Goal: Information Seeking & Learning: Learn about a topic

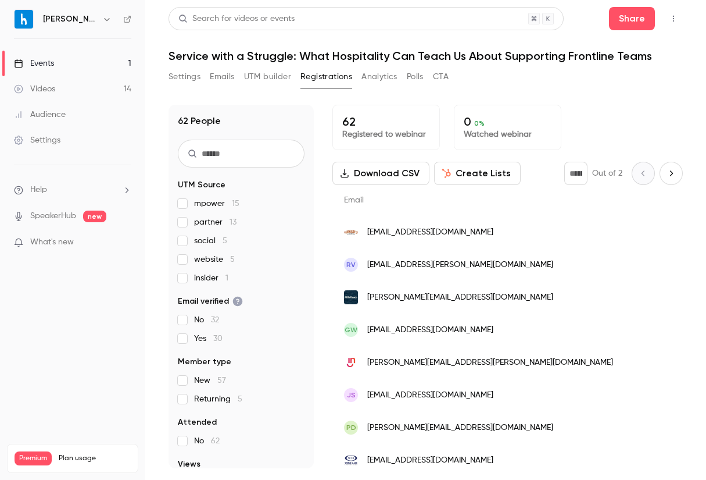
click at [163, 79] on main "Search for videos or events Share Service with a Struggle: What Hospitality Can…" at bounding box center [425, 240] width 561 height 480
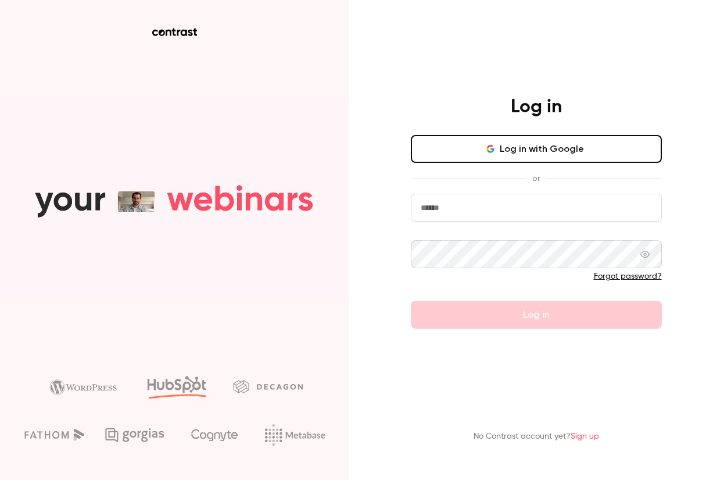
click at [589, 164] on div "Log in with Google or Forgot password? Log in" at bounding box center [536, 232] width 251 height 194
click at [587, 148] on button "Log in with Google" at bounding box center [536, 149] width 251 height 28
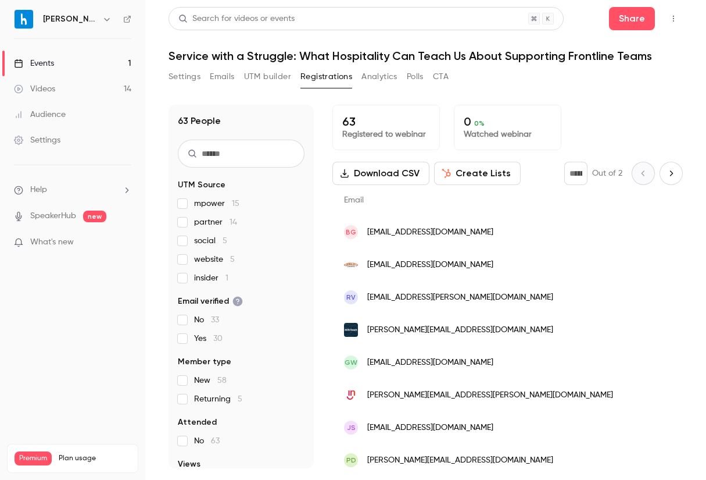
click at [398, 58] on h1 "Service with a Struggle: What Hospitality Can Teach Us About Supporting Frontli…" at bounding box center [426, 56] width 515 height 14
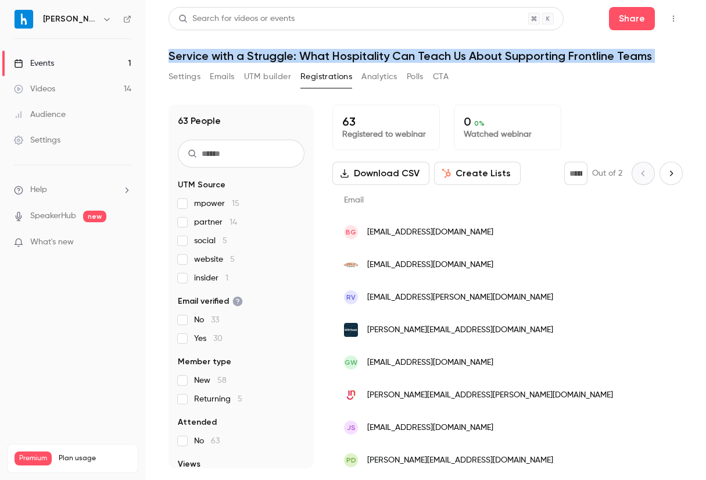
click at [398, 58] on h1 "Service with a Struggle: What Hospitality Can Teach Us About Supporting Frontli…" at bounding box center [426, 56] width 515 height 14
copy div "Service with a Struggle: What Hospitality Can Teach Us About Supporting Frontli…"
